Goal: Transaction & Acquisition: Subscribe to service/newsletter

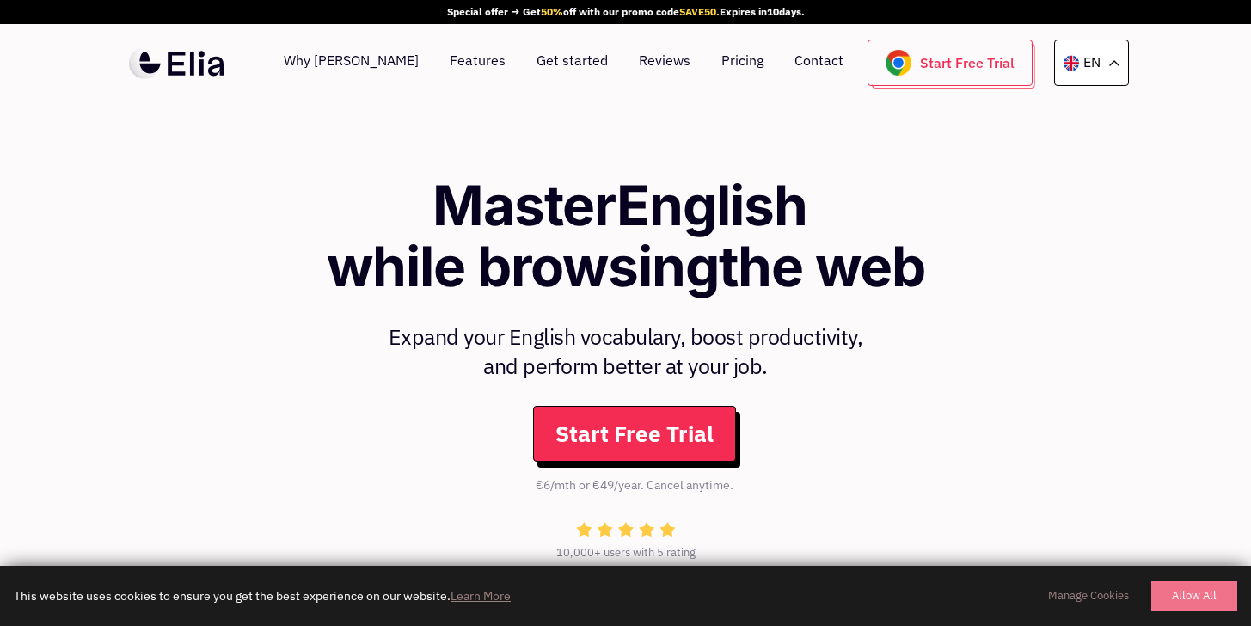
click at [1198, 597] on button "Allow All" at bounding box center [1194, 595] width 86 height 29
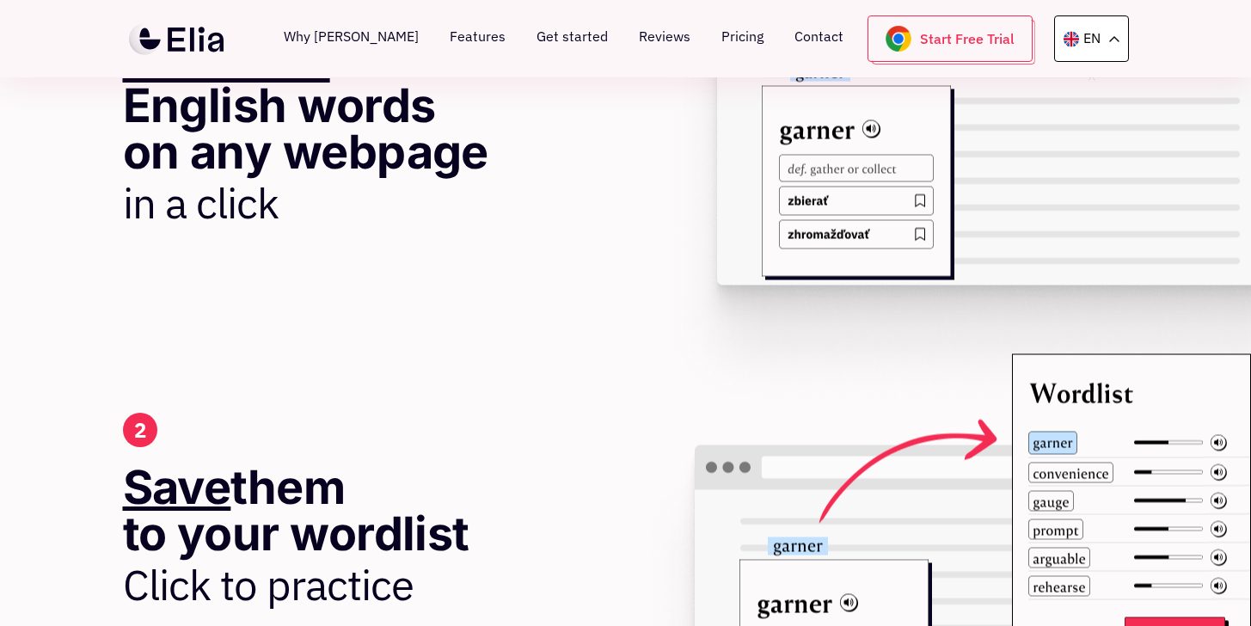
scroll to position [804, 0]
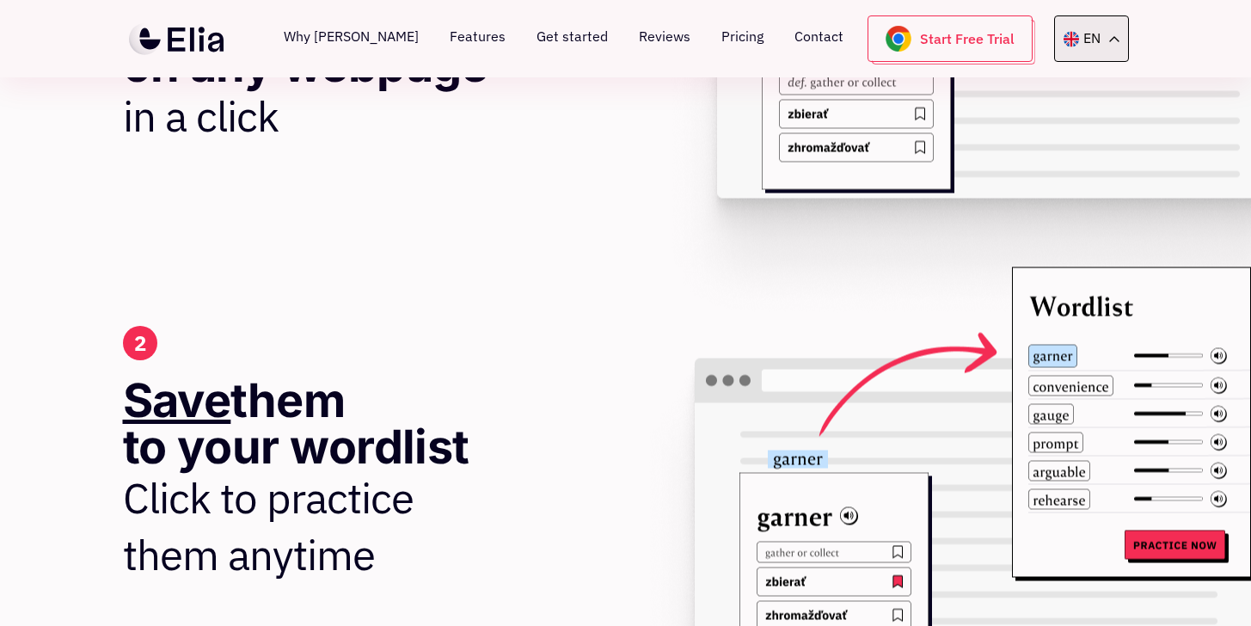
click at [1099, 36] on p "EN" at bounding box center [1091, 39] width 17 height 22
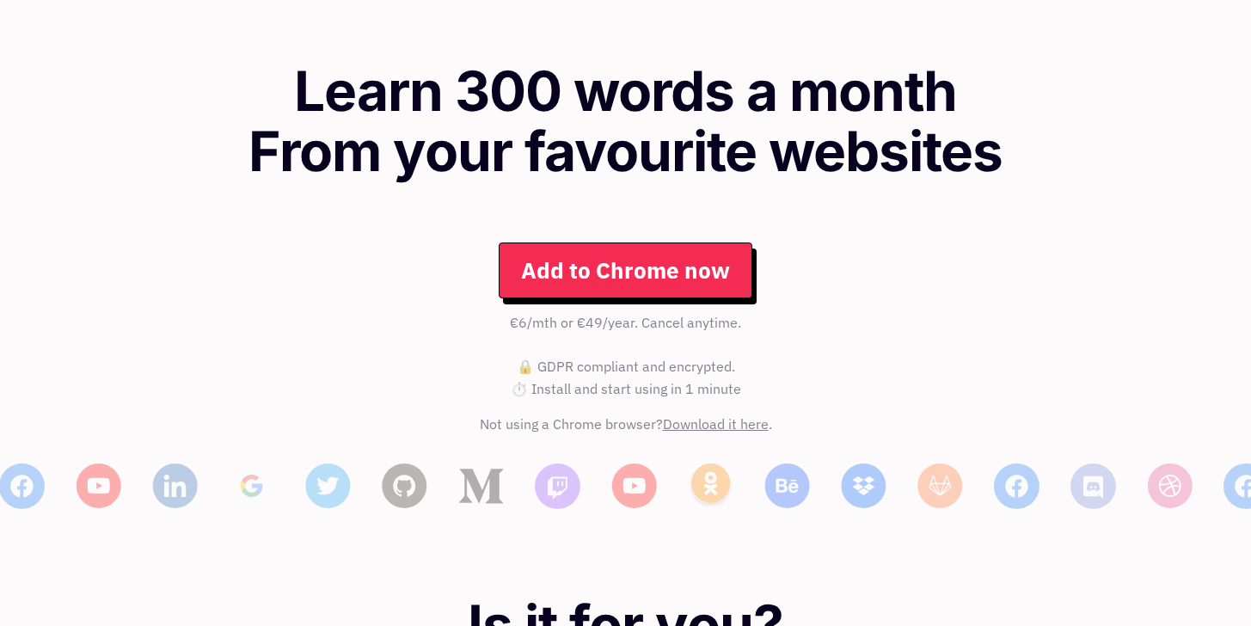
scroll to position [0, 0]
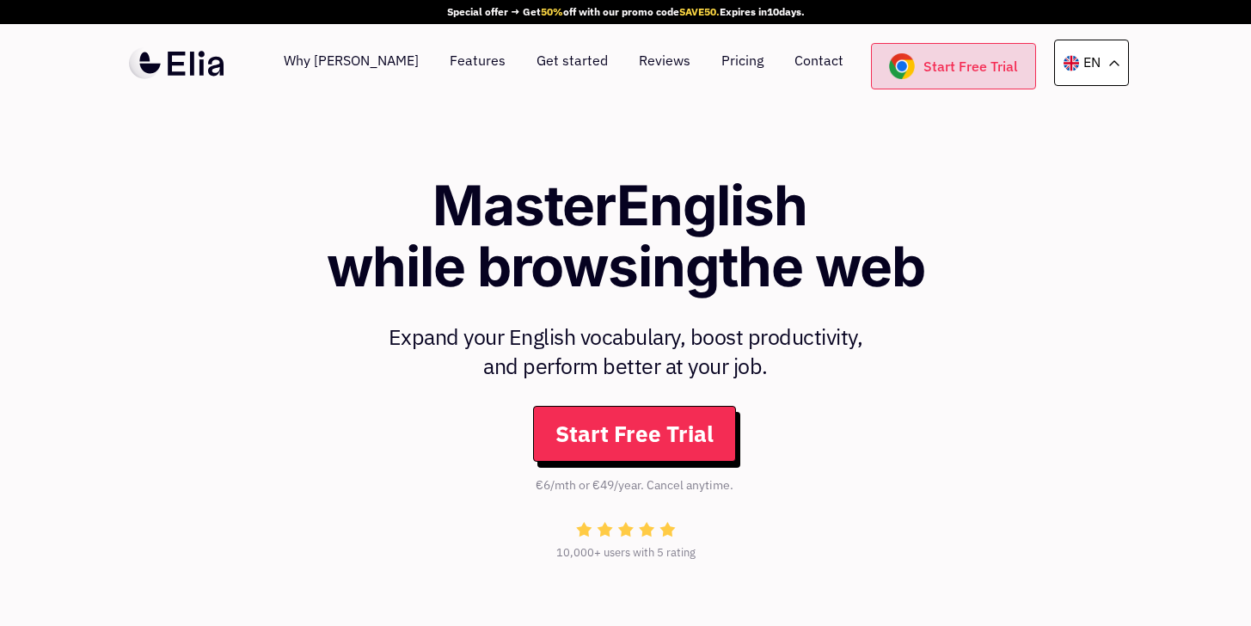
click at [967, 61] on link "Start Free Trial" at bounding box center [953, 66] width 165 height 46
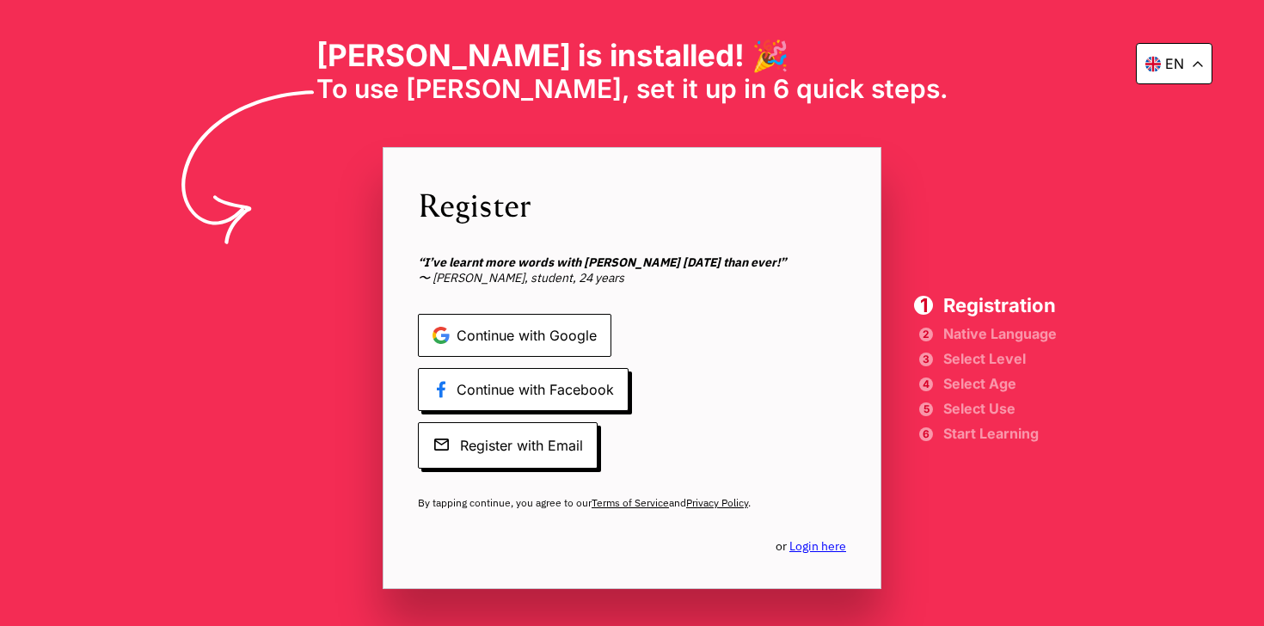
click at [493, 343] on span "Continue with Google" at bounding box center [514, 335] width 193 height 43
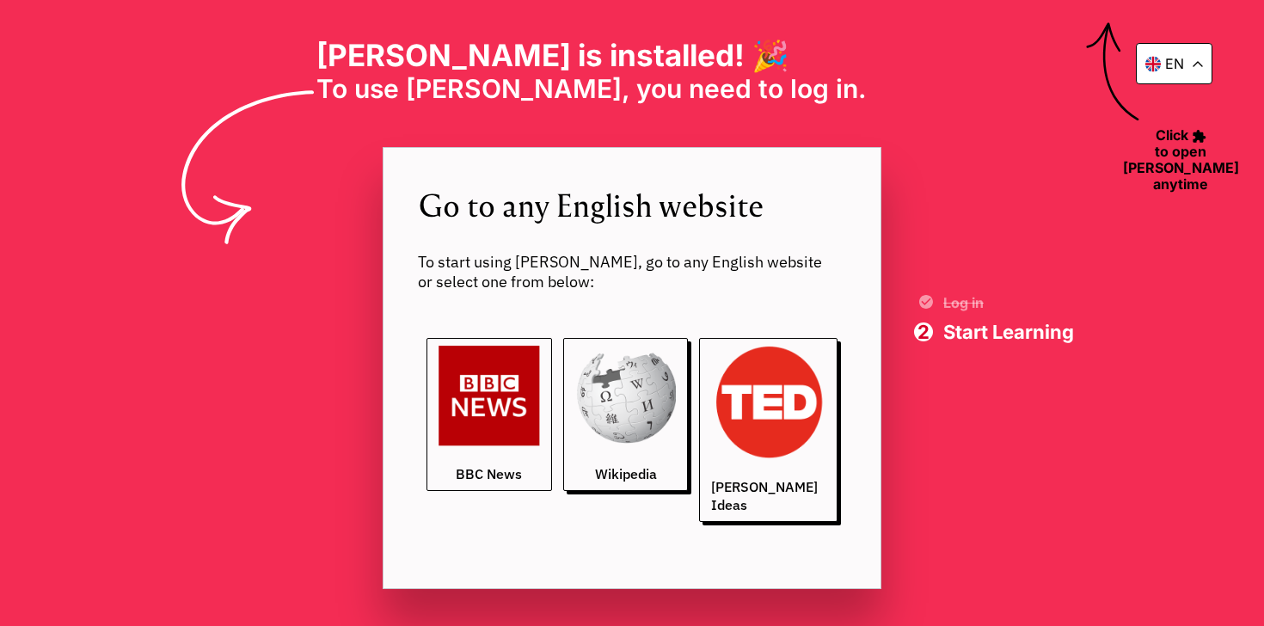
click at [475, 440] on img at bounding box center [488, 396] width 101 height 101
